Goal: Navigation & Orientation: Find specific page/section

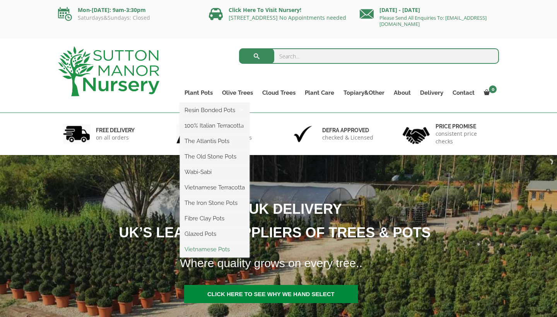
click at [211, 253] on link "Vietnamese Pots" at bounding box center [215, 250] width 70 height 12
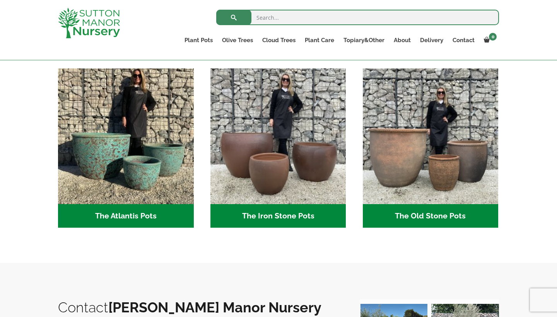
scroll to position [398, 0]
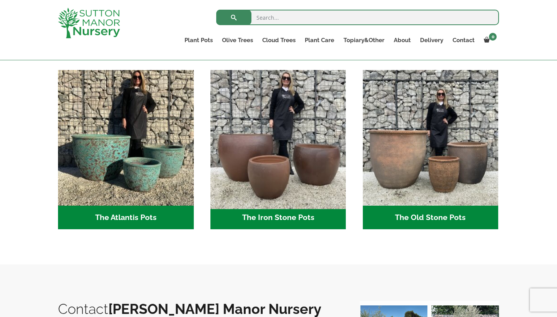
click at [293, 144] on img "Visit product category The Iron Stone Pots" at bounding box center [278, 138] width 142 height 142
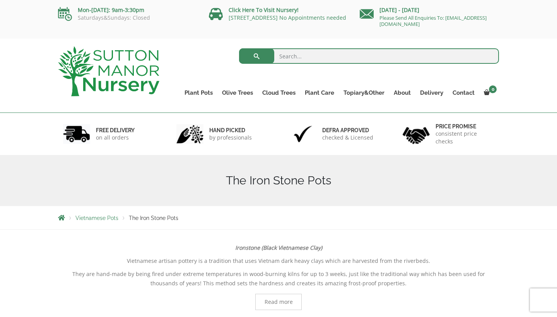
click at [115, 71] on img at bounding box center [108, 71] width 101 height 50
